Goal: Task Accomplishment & Management: Use online tool/utility

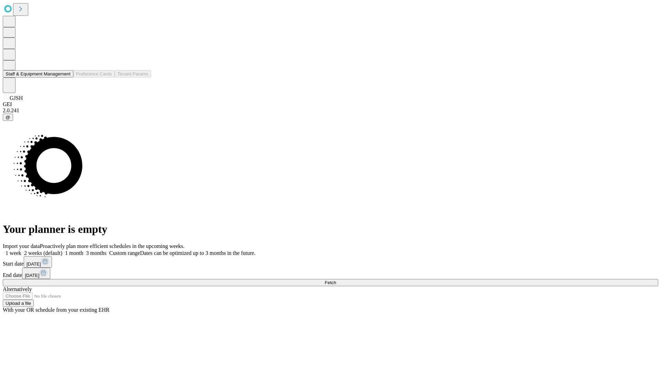
click at [66, 77] on button "Staff & Equipment Management" at bounding box center [38, 73] width 71 height 7
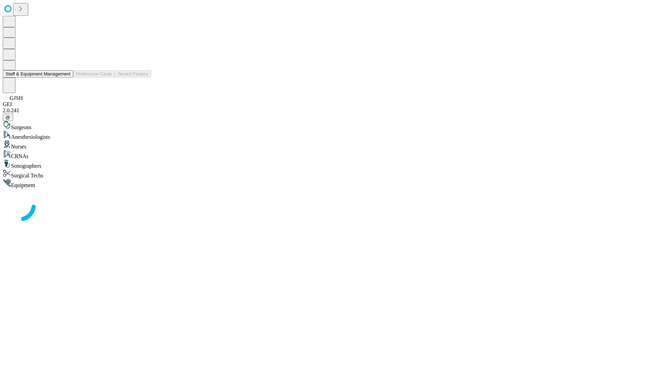
click at [66, 77] on button "Staff & Equipment Management" at bounding box center [38, 73] width 71 height 7
